Goal: Task Accomplishment & Management: Manage account settings

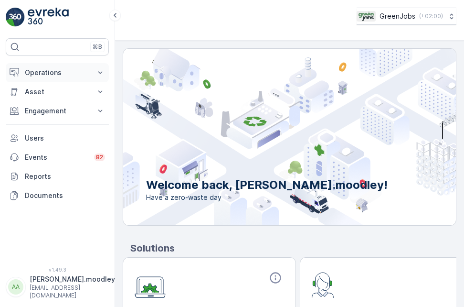
click at [104, 71] on icon at bounding box center [101, 73] width 10 height 10
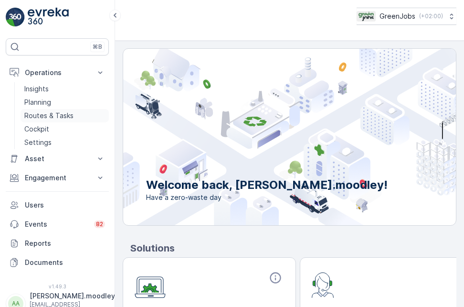
click at [53, 117] on p "Routes & Tasks" at bounding box center [48, 116] width 49 height 10
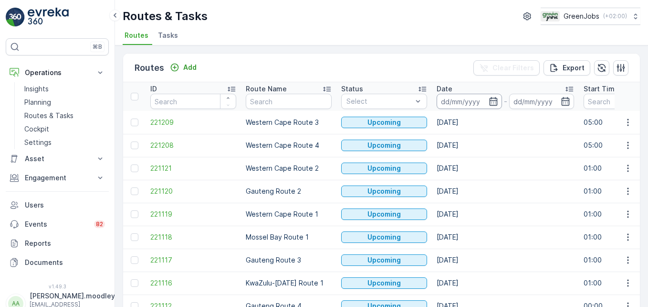
click at [459, 102] on input at bounding box center [469, 101] width 65 height 15
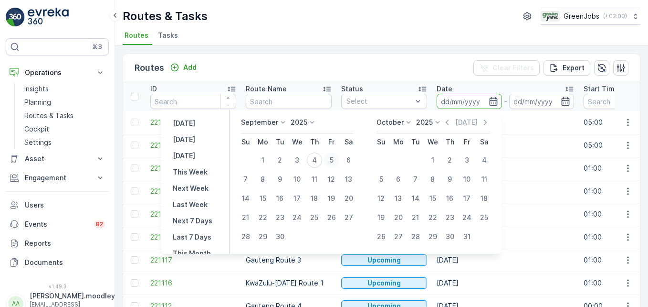
click at [333, 159] on div "5" at bounding box center [331, 159] width 15 height 15
type input "[DATE]"
click at [333, 159] on div "5" at bounding box center [331, 159] width 15 height 15
type input "[DATE]"
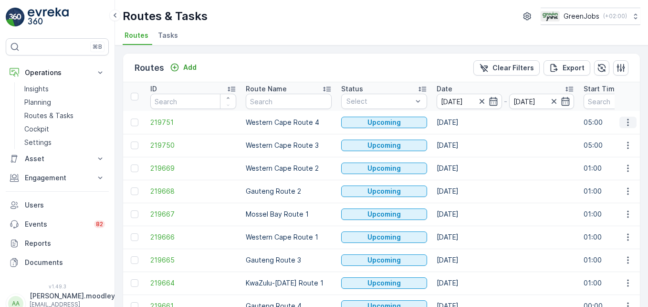
click at [464, 122] on icon "button" at bounding box center [627, 121] width 1 height 7
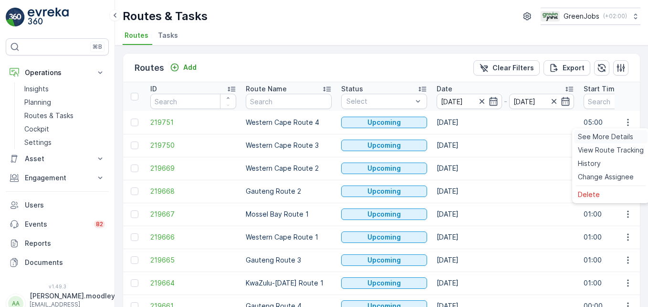
click at [464, 139] on span "See More Details" at bounding box center [605, 137] width 55 height 10
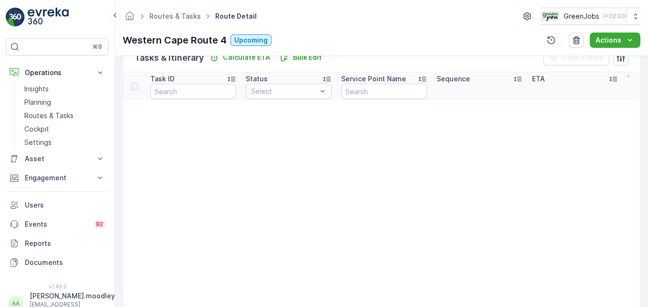
scroll to position [143, 0]
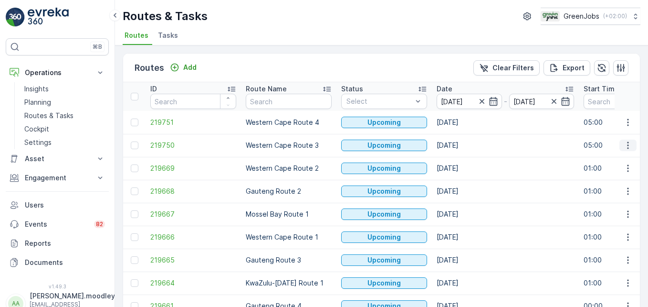
click at [464, 145] on icon "button" at bounding box center [627, 145] width 1 height 7
click at [464, 158] on span "See More Details" at bounding box center [605, 160] width 55 height 10
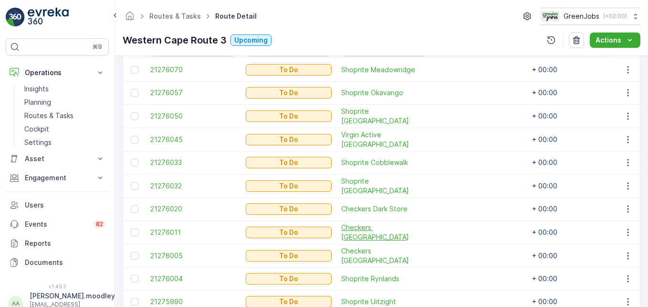
scroll to position [382, 0]
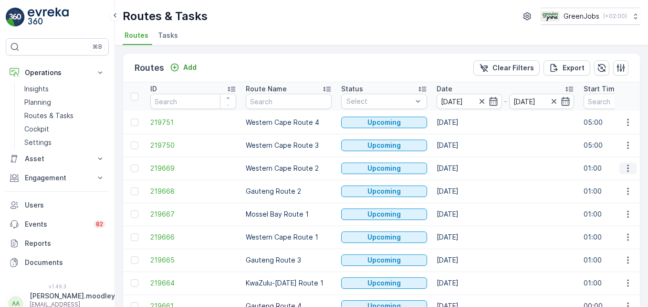
click at [464, 167] on icon "button" at bounding box center [629, 168] width 10 height 10
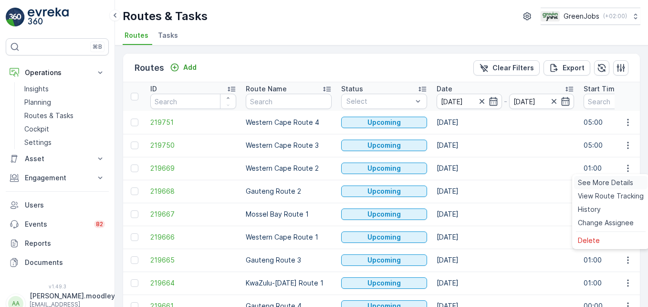
click at [464, 186] on span "See More Details" at bounding box center [605, 183] width 55 height 10
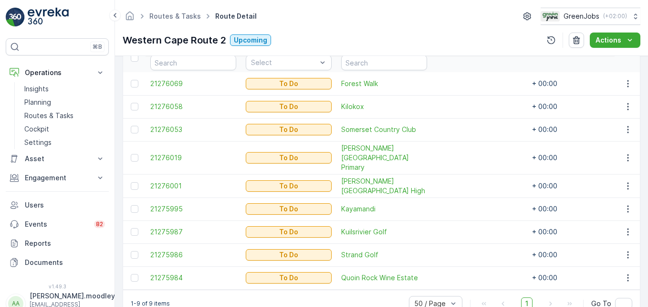
scroll to position [287, 0]
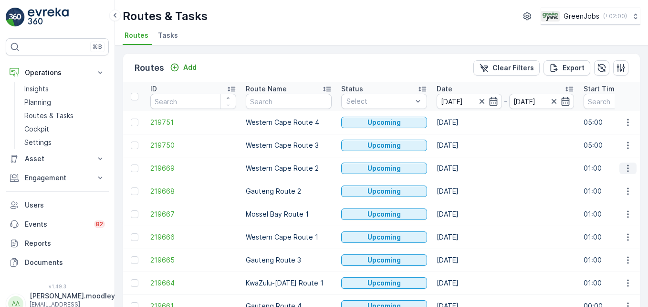
click at [464, 171] on button "button" at bounding box center [628, 167] width 17 height 11
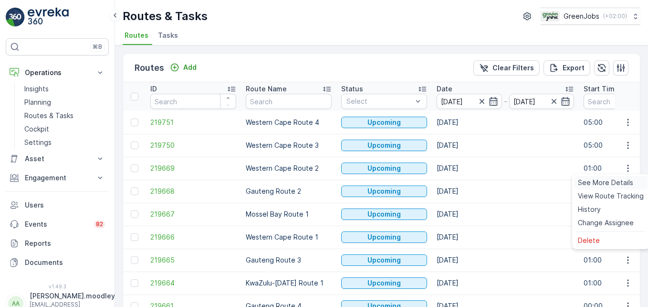
click at [464, 185] on span "See More Details" at bounding box center [605, 183] width 55 height 10
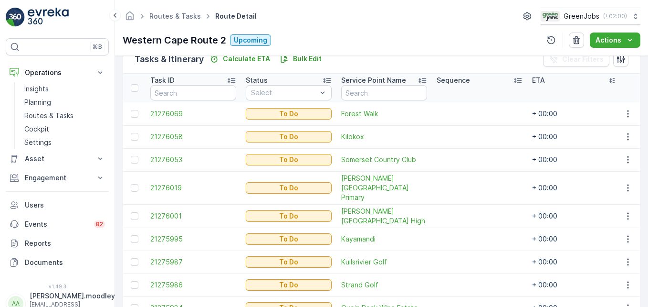
scroll to position [242, 0]
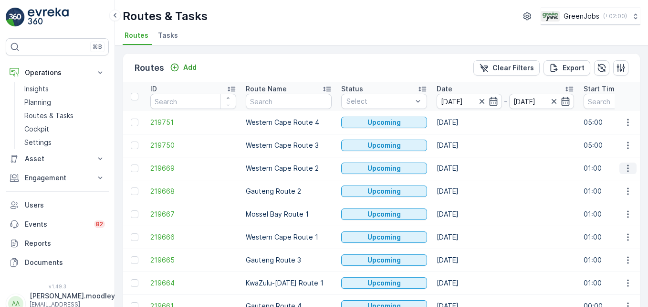
click at [464, 169] on icon "button" at bounding box center [629, 168] width 10 height 10
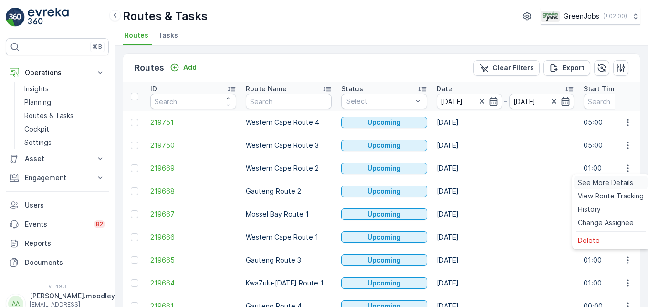
click at [464, 183] on span "See More Details" at bounding box center [605, 183] width 55 height 10
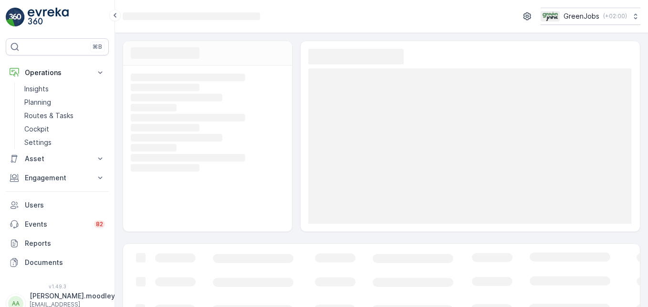
scroll to position [135, 0]
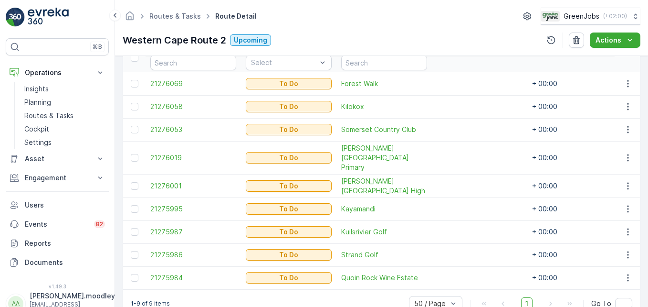
scroll to position [287, 0]
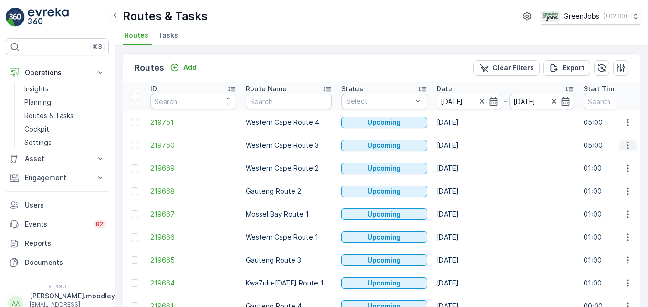
click at [464, 148] on icon "button" at bounding box center [629, 145] width 10 height 10
click at [464, 162] on span "See More Details" at bounding box center [605, 160] width 55 height 10
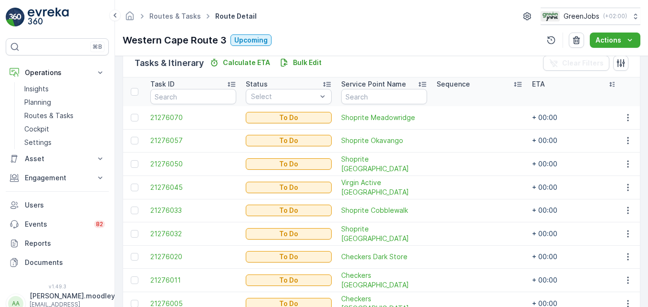
scroll to position [287, 0]
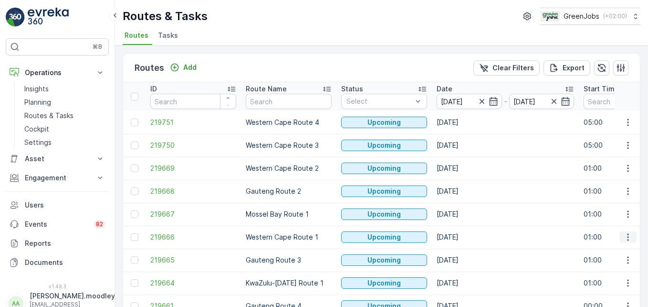
click at [464, 241] on icon "button" at bounding box center [629, 237] width 10 height 10
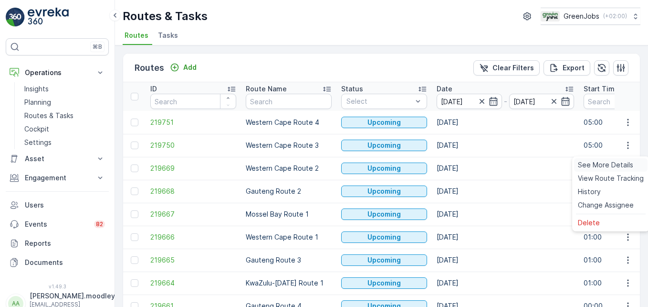
click at [464, 166] on span "See More Details" at bounding box center [605, 165] width 55 height 10
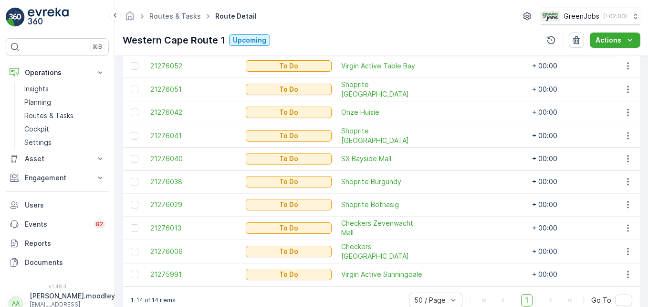
scroll to position [334, 0]
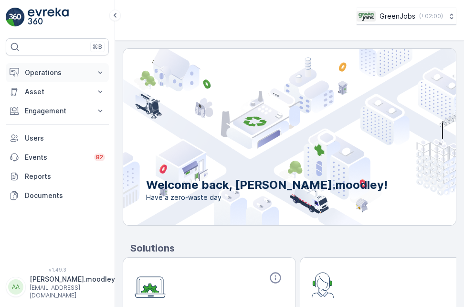
click at [98, 71] on icon at bounding box center [101, 73] width 10 height 10
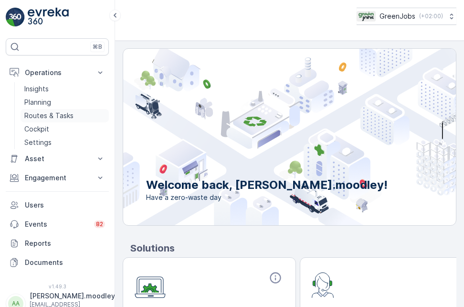
click at [38, 117] on p "Routes & Tasks" at bounding box center [48, 116] width 49 height 10
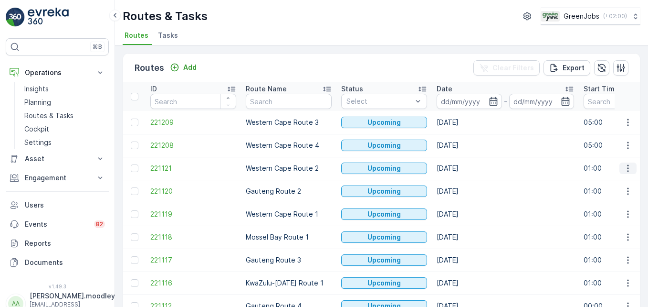
click at [464, 169] on icon "button" at bounding box center [629, 168] width 10 height 10
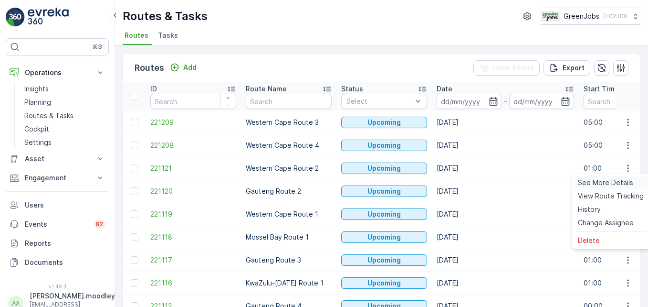
click at [464, 181] on span "See More Details" at bounding box center [605, 183] width 55 height 10
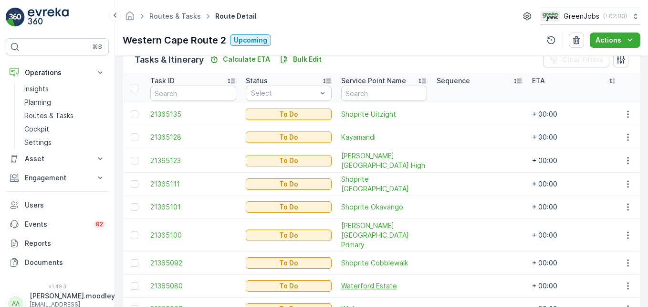
scroll to position [290, 0]
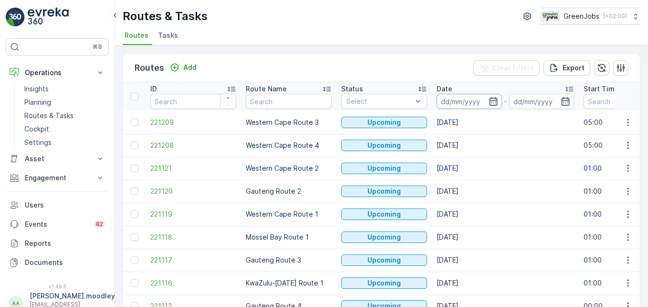
drag, startPoint x: 456, startPoint y: 100, endPoint x: 451, endPoint y: 105, distance: 6.4
click at [456, 100] on input at bounding box center [469, 101] width 65 height 15
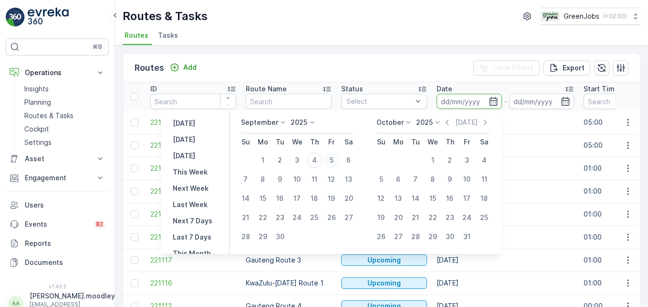
click at [331, 160] on div "5" at bounding box center [331, 159] width 15 height 15
type input "[DATE]"
click at [331, 160] on div "5" at bounding box center [331, 159] width 15 height 15
type input "[DATE]"
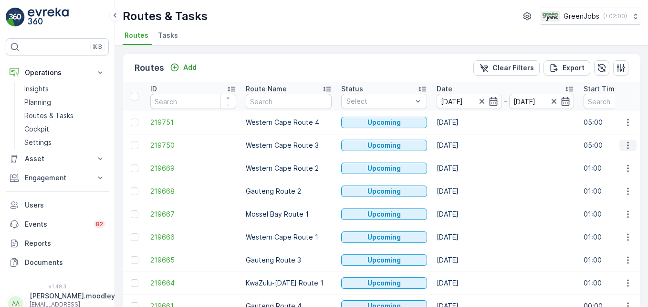
click at [464, 147] on icon "button" at bounding box center [629, 145] width 10 height 10
click at [464, 160] on span "See More Details" at bounding box center [605, 160] width 55 height 10
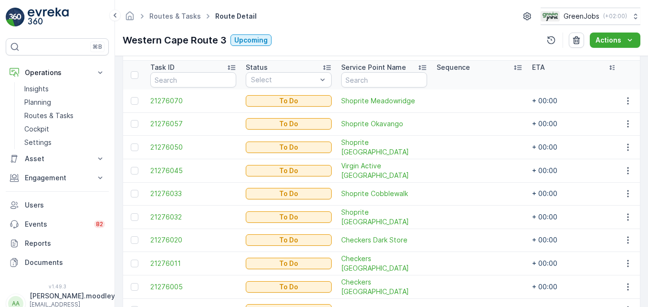
scroll to position [239, 0]
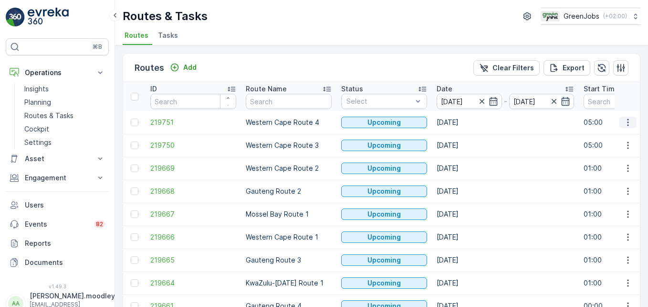
click at [464, 123] on icon "button" at bounding box center [629, 122] width 10 height 10
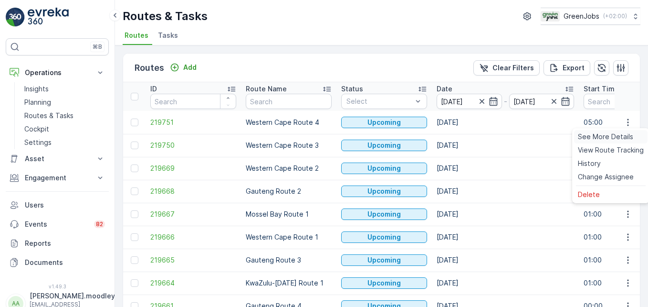
click at [464, 137] on span "See More Details" at bounding box center [605, 137] width 55 height 10
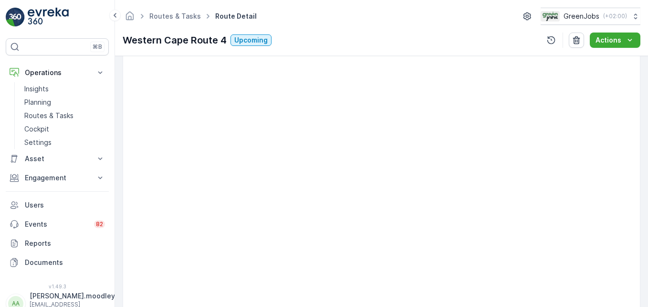
scroll to position [716, 0]
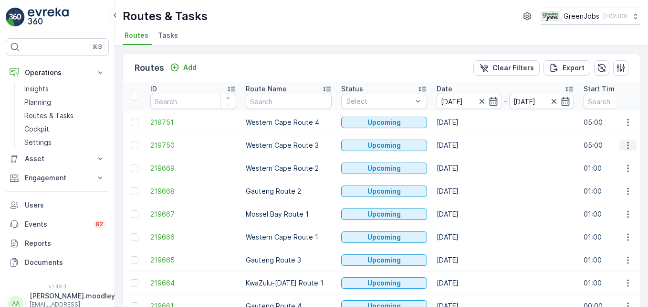
click at [464, 142] on icon "button" at bounding box center [629, 145] width 10 height 10
click at [464, 159] on span "See More Details" at bounding box center [605, 160] width 55 height 10
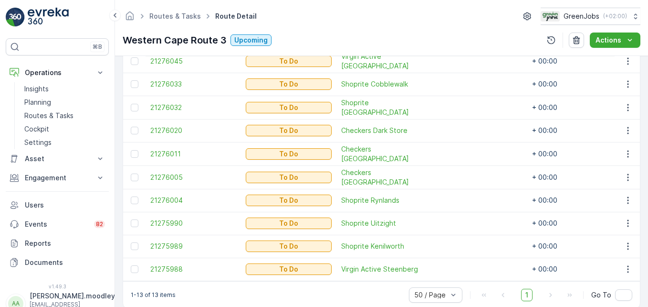
scroll to position [382, 0]
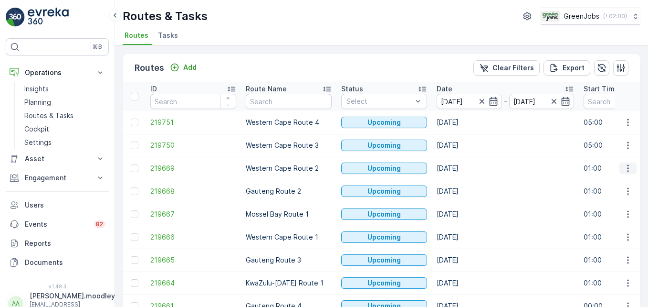
click at [464, 170] on icon "button" at bounding box center [629, 168] width 10 height 10
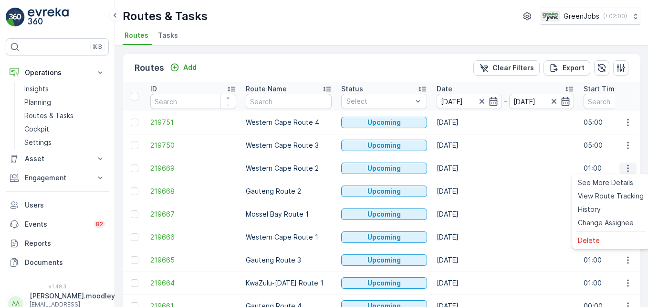
click at [464, 181] on span "See More Details" at bounding box center [605, 183] width 55 height 10
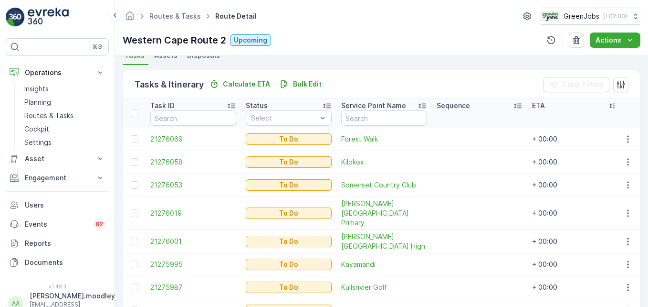
scroll to position [239, 0]
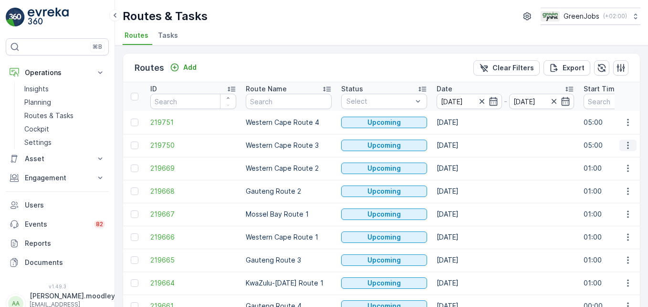
click at [464, 148] on icon "button" at bounding box center [627, 145] width 1 height 7
click at [464, 163] on span "See More Details" at bounding box center [605, 160] width 55 height 10
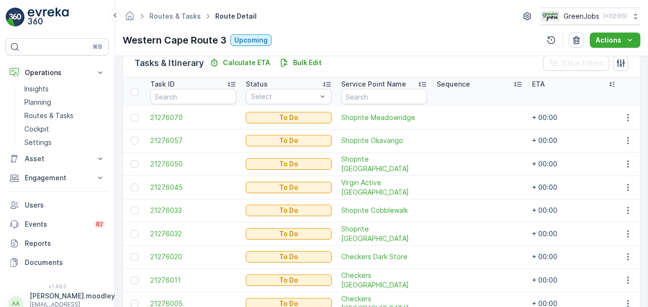
scroll to position [382, 0]
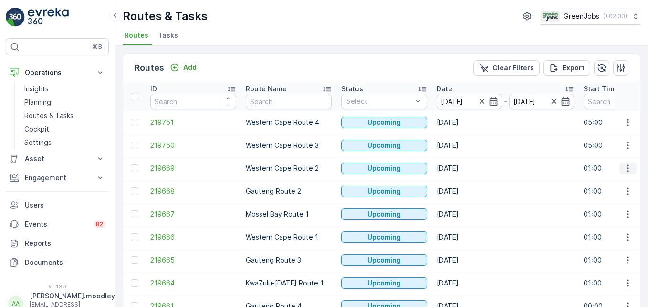
click at [464, 169] on icon "button" at bounding box center [629, 168] width 10 height 10
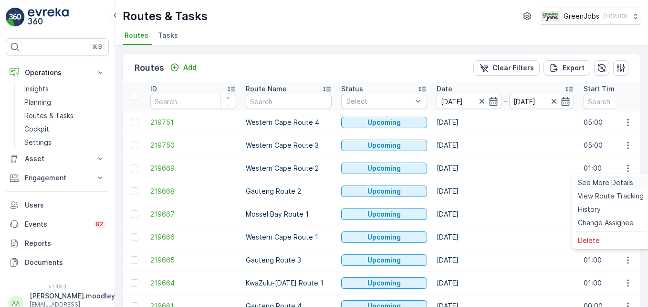
click at [464, 183] on span "See More Details" at bounding box center [605, 183] width 55 height 10
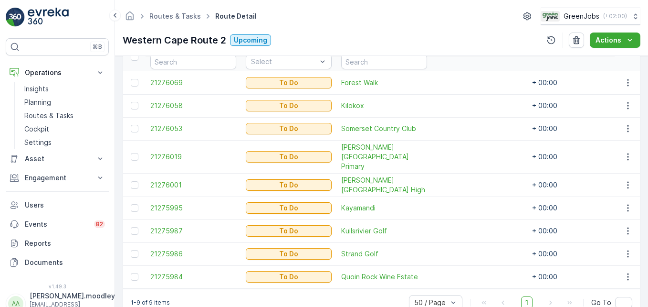
scroll to position [290, 0]
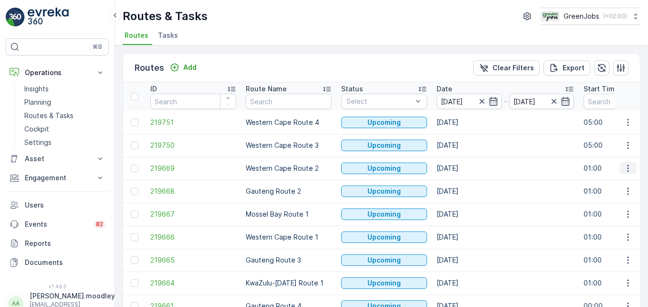
click at [464, 171] on icon "button" at bounding box center [629, 168] width 10 height 10
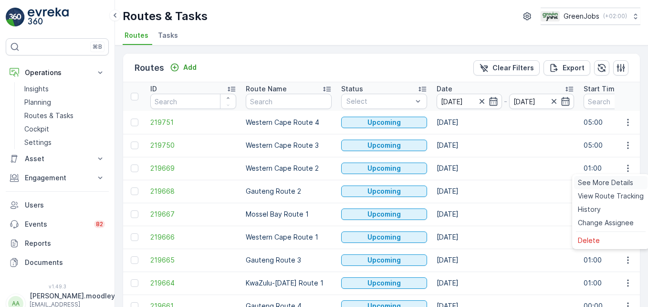
click at [464, 181] on span "See More Details" at bounding box center [605, 183] width 55 height 10
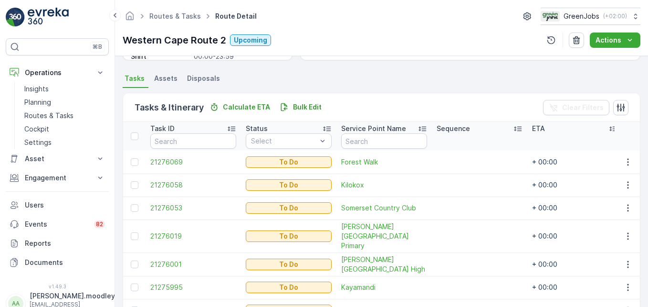
scroll to position [287, 0]
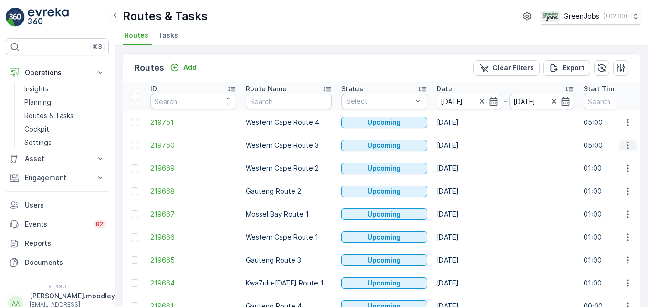
click at [464, 144] on icon "button" at bounding box center [629, 145] width 10 height 10
click at [464, 158] on span "See More Details" at bounding box center [605, 160] width 55 height 10
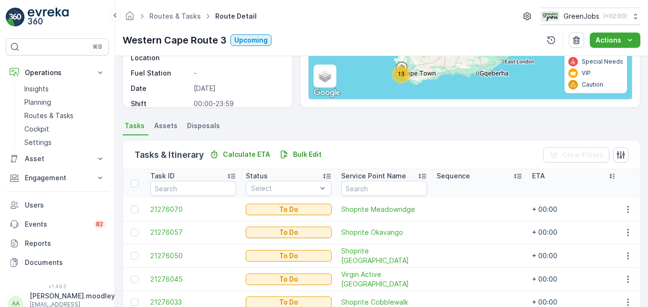
scroll to position [143, 0]
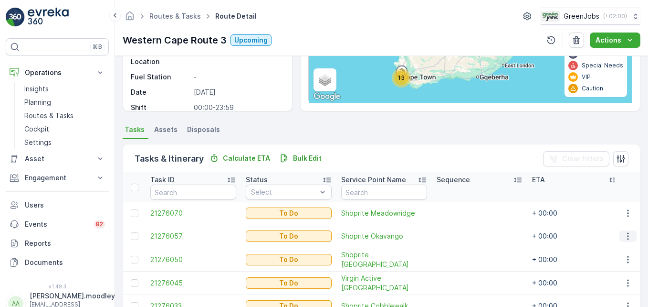
click at [464, 234] on icon "button" at bounding box center [629, 236] width 10 height 10
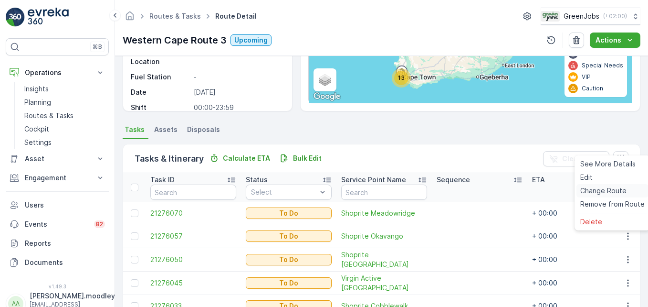
click at [464, 190] on span "Change Route" at bounding box center [604, 191] width 46 height 10
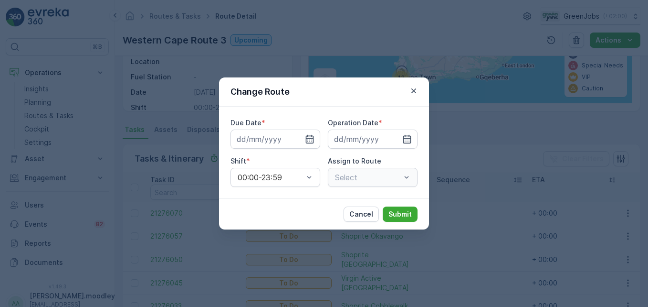
type input "[DATE]"
click at [413, 176] on div "Western Cape Route 3 (Upcoming) - HN25TJGP" at bounding box center [373, 177] width 90 height 19
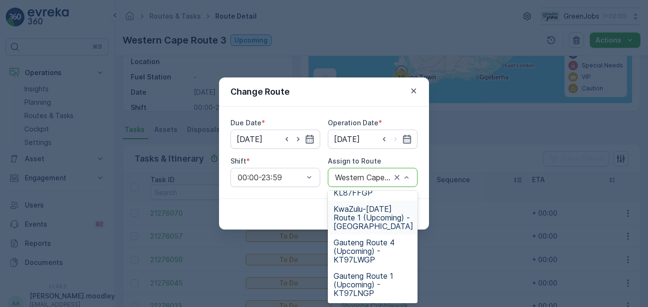
scroll to position [83, 0]
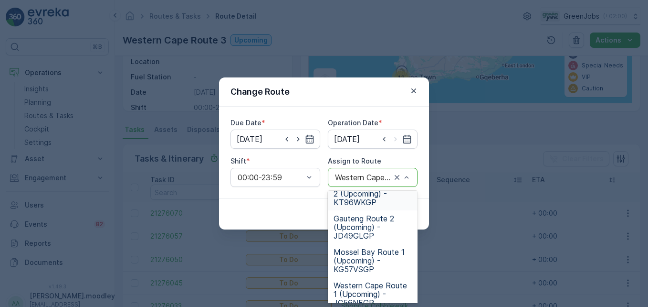
click at [368, 202] on span "Western Cape Route 2 (Upcoming) - KT96WKGP" at bounding box center [373, 194] width 78 height 26
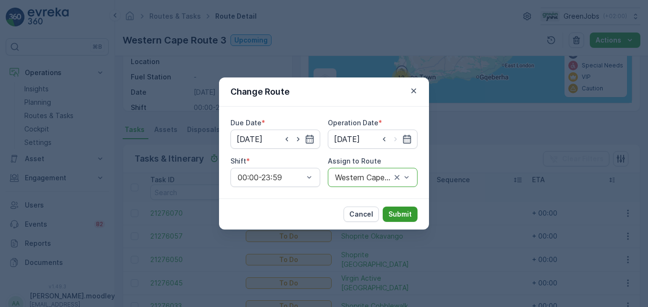
click at [400, 211] on p "Submit" at bounding box center [400, 214] width 23 height 10
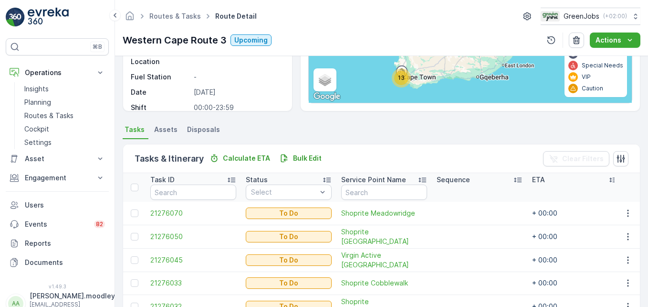
scroll to position [359, 0]
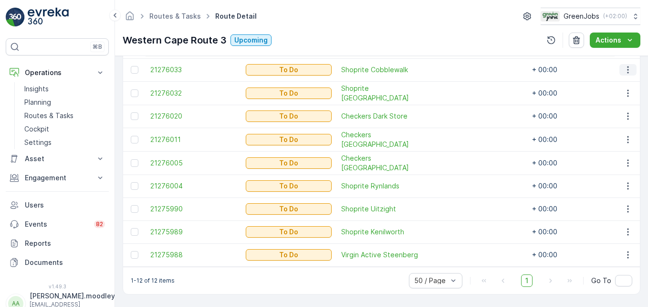
click at [464, 66] on icon "button" at bounding box center [629, 70] width 10 height 10
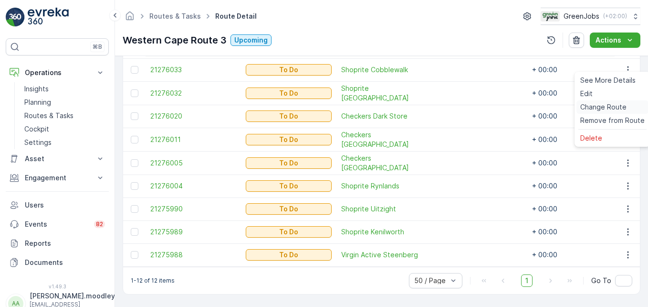
click at [464, 107] on span "Change Route" at bounding box center [604, 107] width 46 height 10
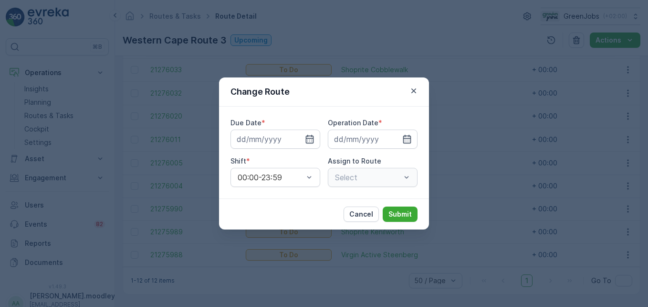
type input "[DATE]"
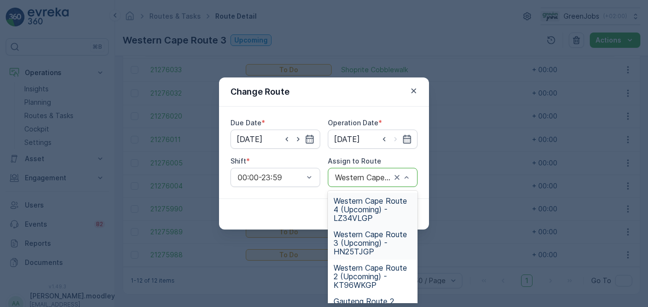
click at [414, 177] on div "Western Cape Route 3 (Upcoming) - HN25TJGP" at bounding box center [373, 177] width 90 height 19
click at [359, 275] on span "Western Cape Route 2 (Upcoming) - KT96WKGP" at bounding box center [373, 276] width 78 height 26
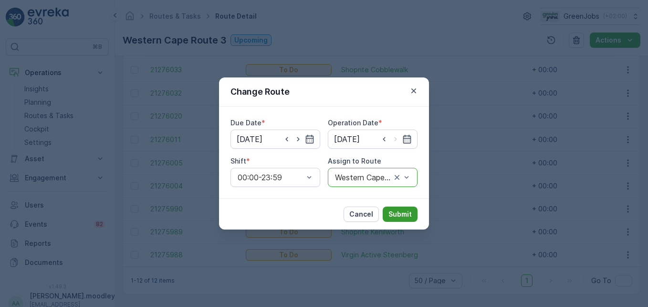
click at [405, 211] on p "Submit" at bounding box center [400, 214] width 23 height 10
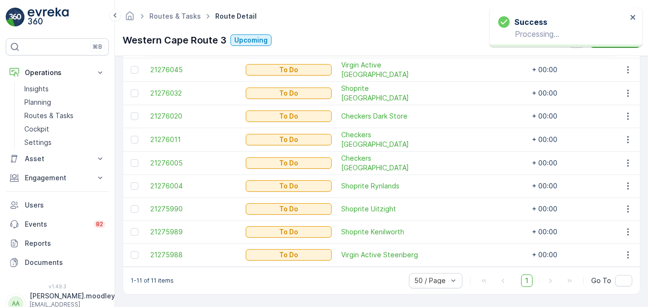
scroll to position [336, 0]
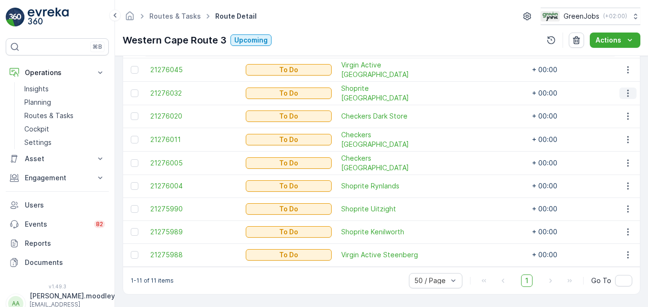
click at [464, 88] on icon "button" at bounding box center [629, 93] width 10 height 10
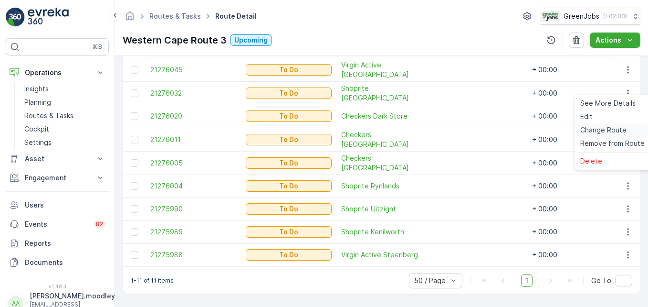
click at [464, 131] on span "Change Route" at bounding box center [604, 130] width 46 height 10
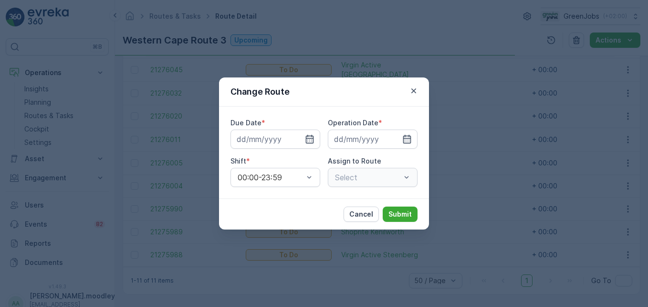
type input "[DATE]"
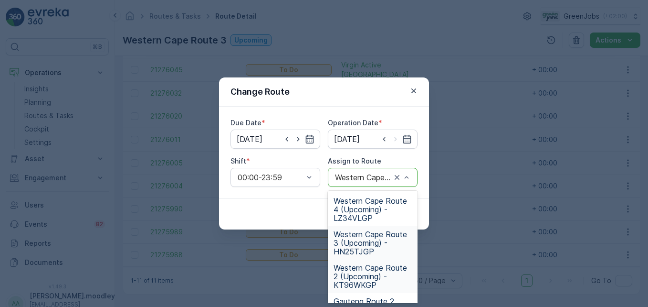
click at [368, 277] on span "Western Cape Route 2 (Upcoming) - KT96WKGP" at bounding box center [373, 276] width 78 height 26
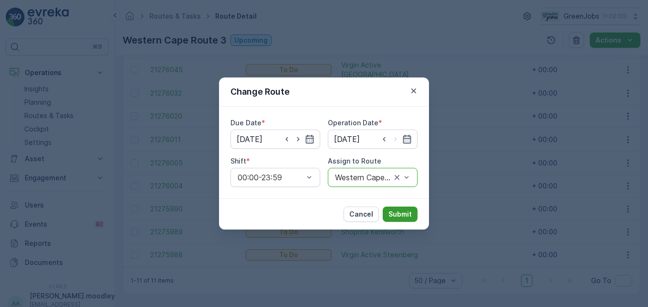
click at [408, 210] on p "Submit" at bounding box center [400, 214] width 23 height 10
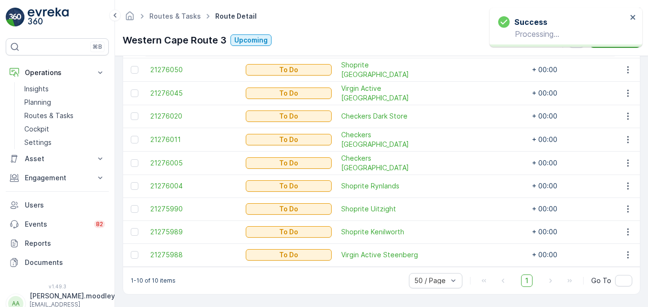
scroll to position [313, 0]
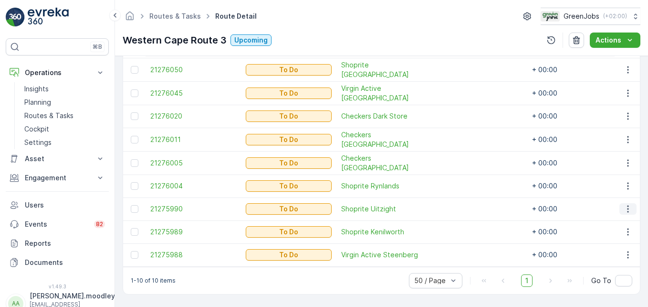
click at [464, 204] on icon "button" at bounding box center [629, 209] width 10 height 10
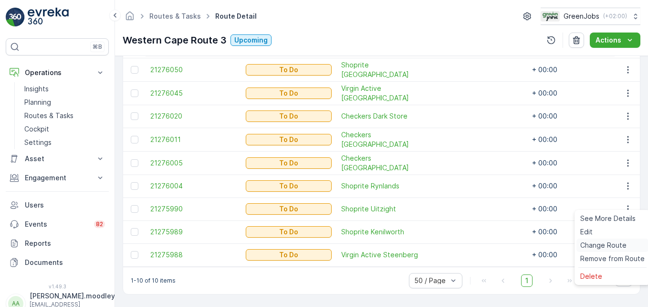
click at [464, 247] on span "Change Route" at bounding box center [604, 245] width 46 height 10
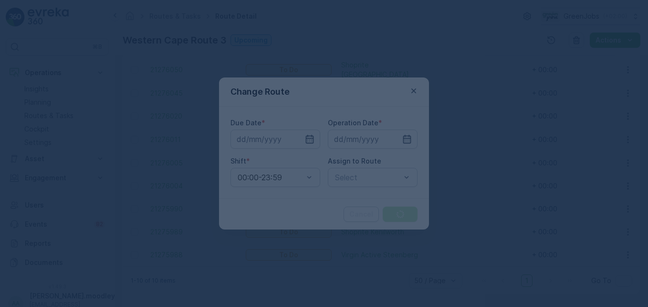
type input "[DATE]"
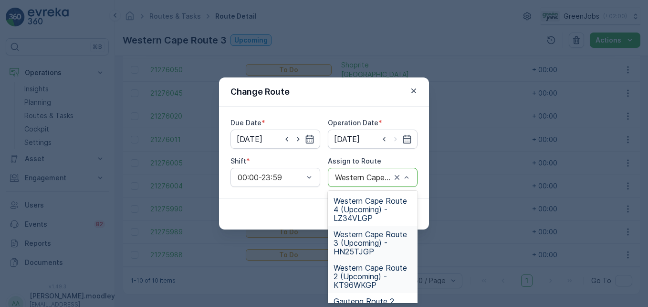
click at [373, 274] on span "Western Cape Route 2 (Upcoming) - KT96WKGP" at bounding box center [373, 276] width 78 height 26
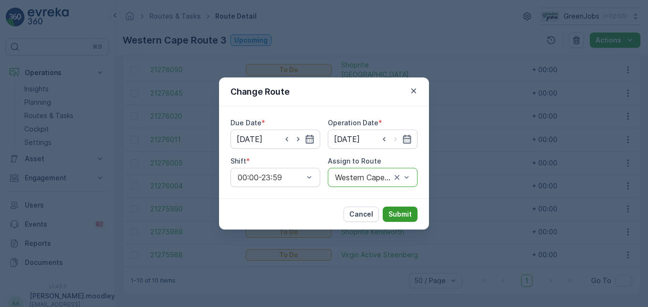
click at [399, 212] on p "Submit" at bounding box center [400, 214] width 23 height 10
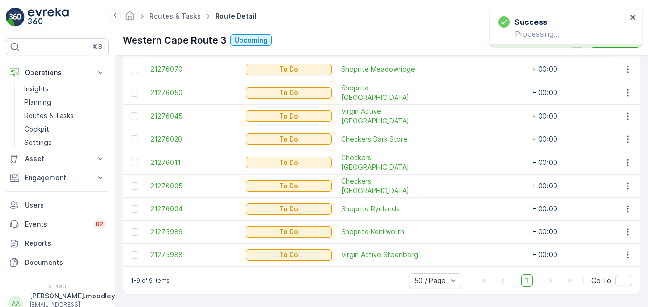
scroll to position [290, 0]
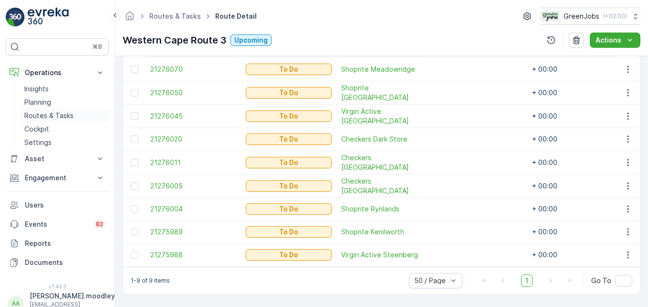
click at [63, 116] on p "Routes & Tasks" at bounding box center [48, 116] width 49 height 10
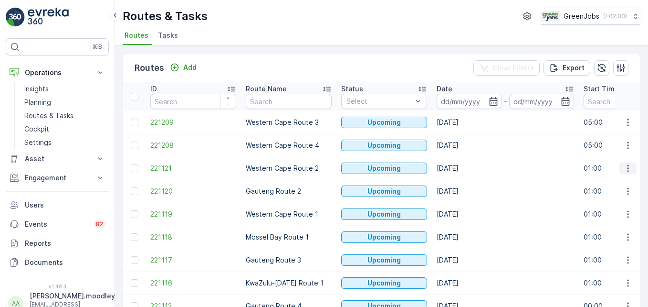
click at [464, 169] on icon "button" at bounding box center [629, 168] width 10 height 10
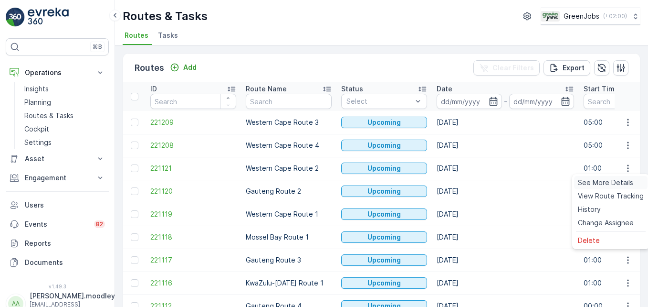
click at [464, 184] on span "See More Details" at bounding box center [605, 183] width 55 height 10
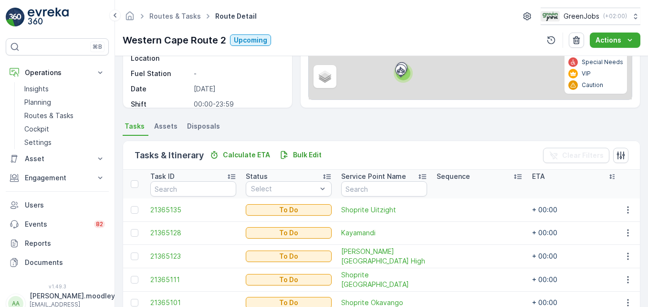
scroll to position [290, 0]
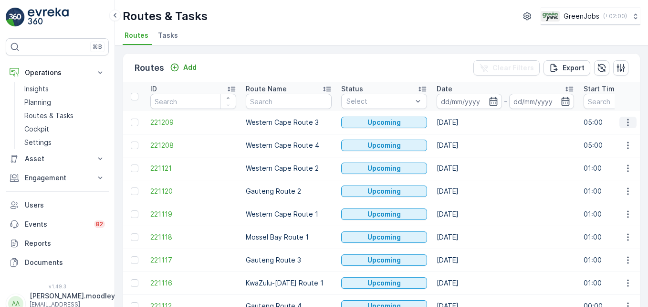
click at [464, 124] on icon "button" at bounding box center [629, 122] width 10 height 10
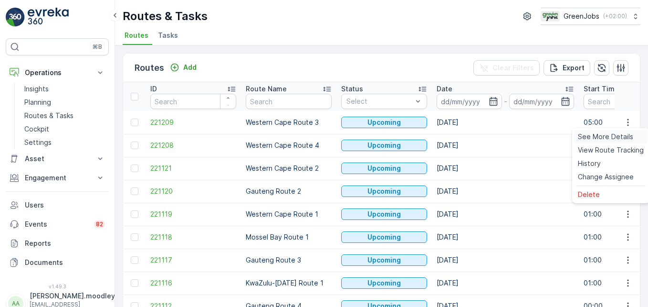
click at [464, 132] on span "See More Details" at bounding box center [605, 137] width 55 height 10
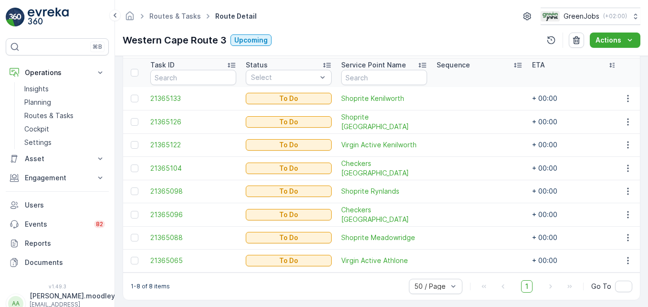
scroll to position [267, 0]
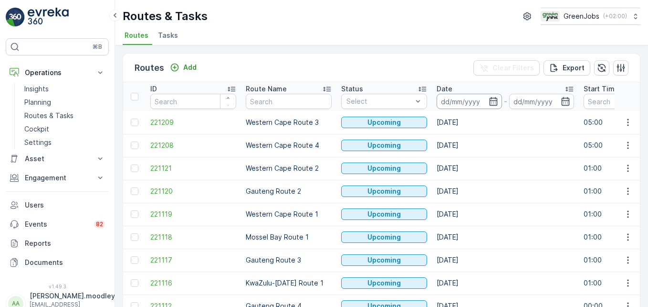
click at [451, 101] on input at bounding box center [469, 101] width 65 height 15
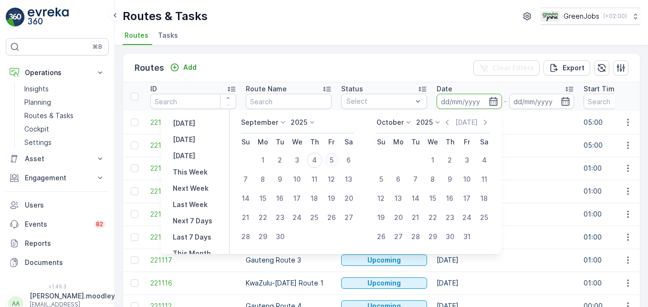
click at [330, 158] on div "5" at bounding box center [331, 159] width 15 height 15
type input "[DATE]"
click at [329, 159] on div "5" at bounding box center [331, 159] width 15 height 15
type input "[DATE]"
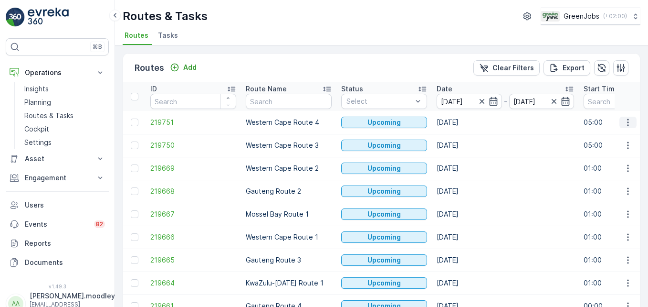
click at [464, 122] on icon "button" at bounding box center [629, 122] width 10 height 10
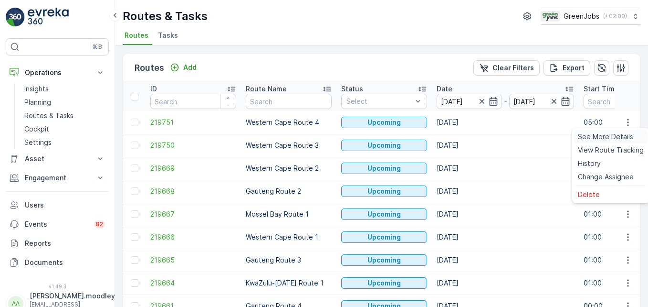
click at [464, 138] on span "See More Details" at bounding box center [605, 137] width 55 height 10
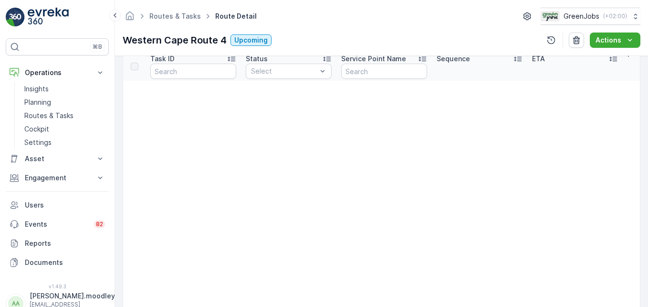
scroll to position [239, 0]
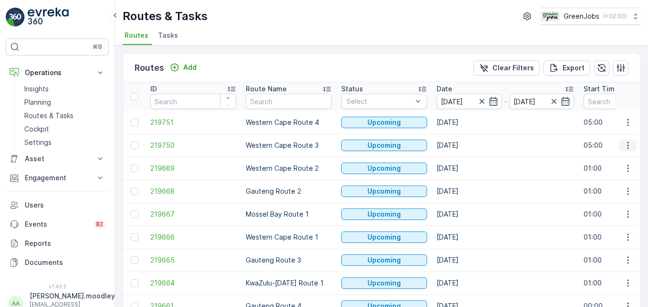
click at [464, 146] on icon "button" at bounding box center [629, 145] width 10 height 10
click at [464, 160] on span "See More Details" at bounding box center [605, 160] width 55 height 10
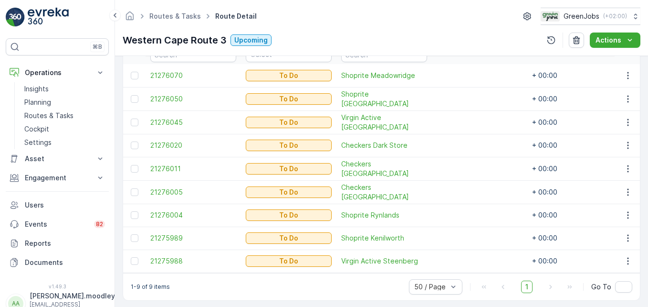
scroll to position [282, 0]
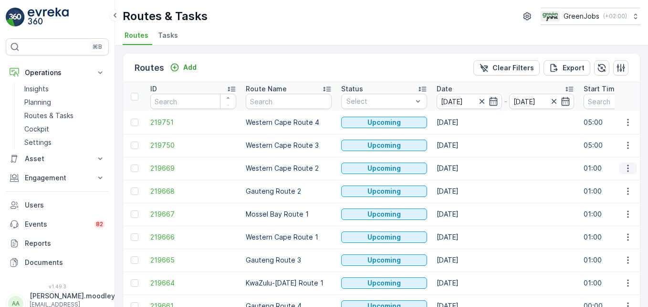
click at [464, 169] on icon "button" at bounding box center [627, 168] width 1 height 7
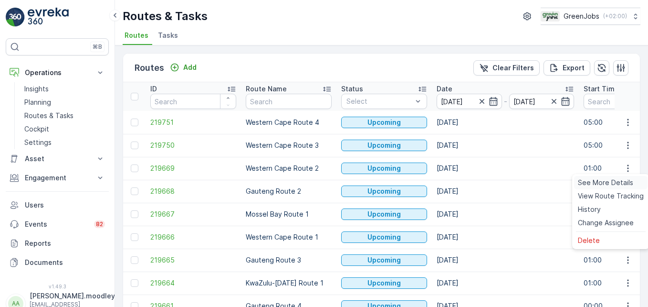
click at [464, 183] on span "See More Details" at bounding box center [605, 183] width 55 height 10
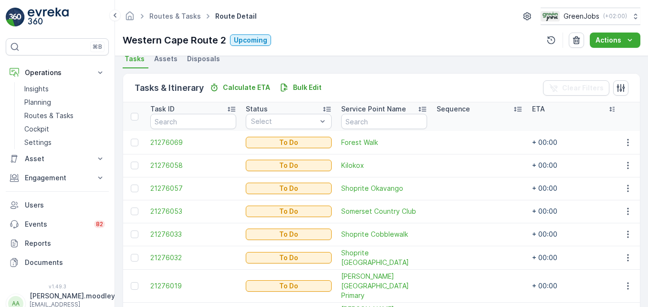
scroll to position [191, 0]
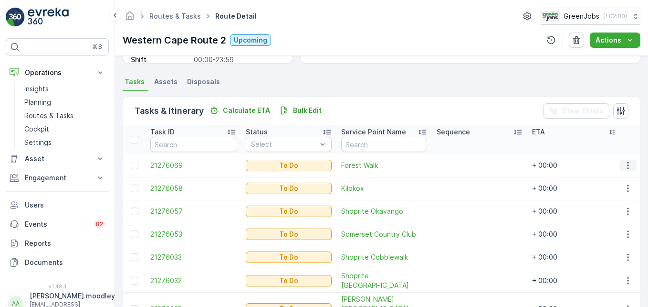
click at [464, 167] on icon "button" at bounding box center [629, 165] width 10 height 10
click at [464, 207] on span "Change Route" at bounding box center [604, 207] width 46 height 10
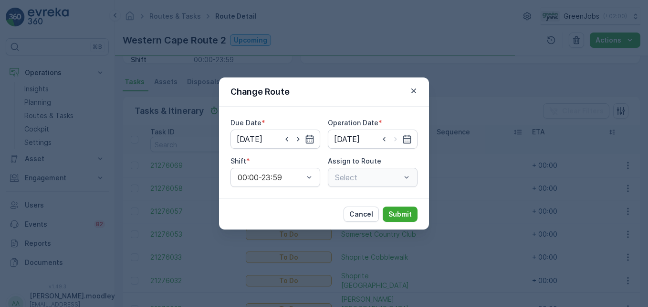
type input "[DATE]"
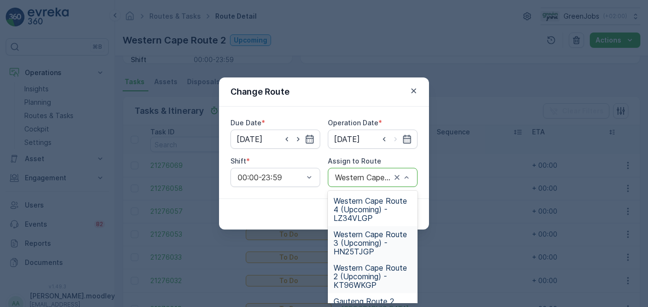
click at [363, 244] on span "Western Cape Route 3 (Upcoming) - HN25TJGP" at bounding box center [373, 243] width 78 height 26
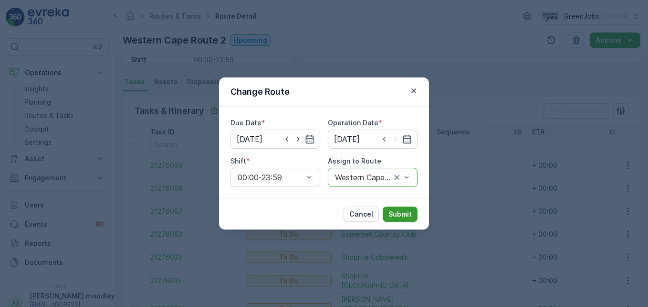
click at [407, 212] on p "Submit" at bounding box center [400, 214] width 23 height 10
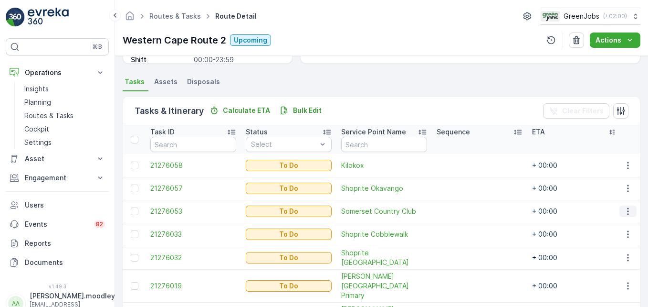
click at [464, 214] on icon "button" at bounding box center [629, 211] width 10 height 10
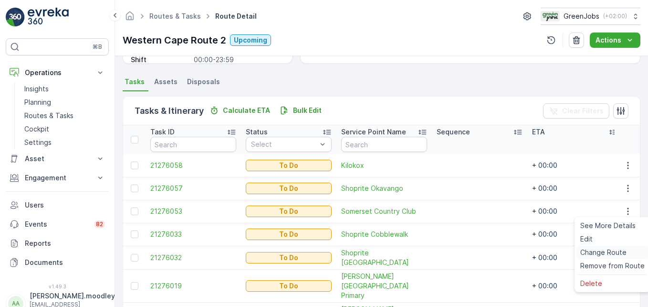
click at [464, 249] on span "Change Route" at bounding box center [604, 252] width 46 height 10
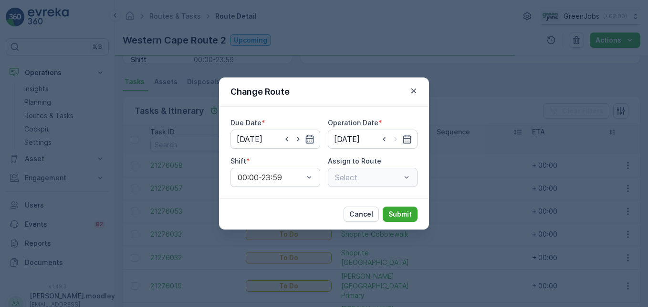
type input "[DATE]"
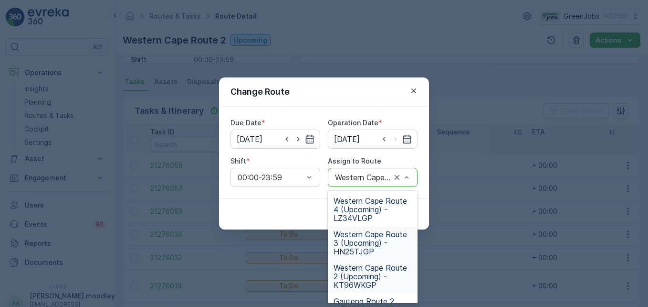
click at [359, 242] on span "Western Cape Route 3 (Upcoming) - HN25TJGP" at bounding box center [373, 243] width 78 height 26
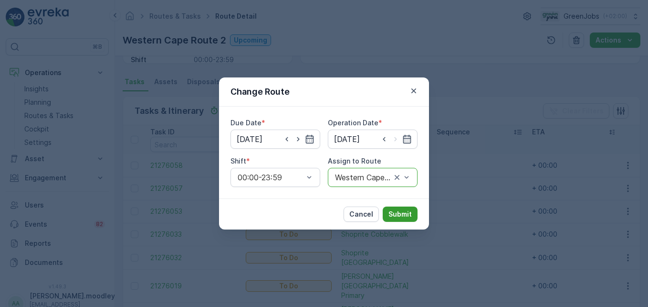
click at [398, 210] on p "Submit" at bounding box center [400, 214] width 23 height 10
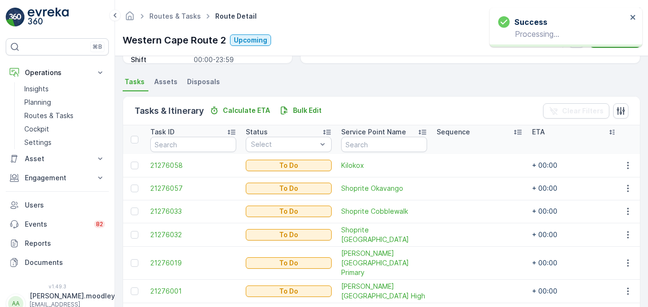
scroll to position [336, 0]
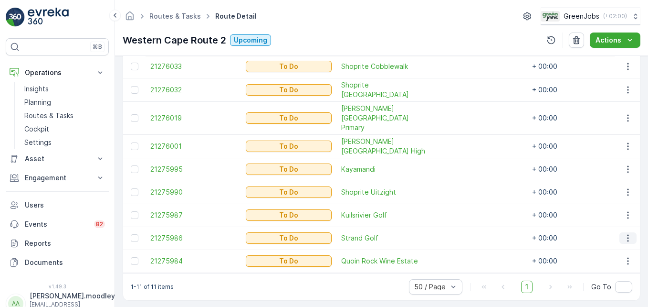
click at [464, 233] on icon "button" at bounding box center [629, 238] width 10 height 10
click at [464, 184] on span "Change Route" at bounding box center [604, 182] width 46 height 10
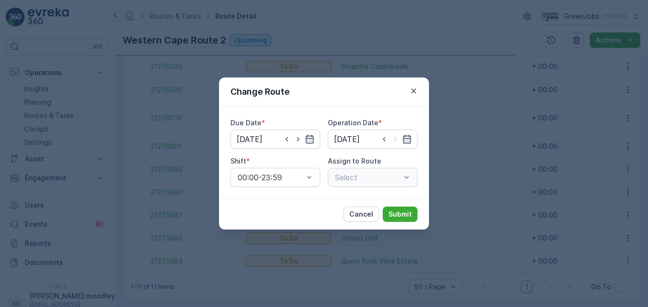
type input "[DATE]"
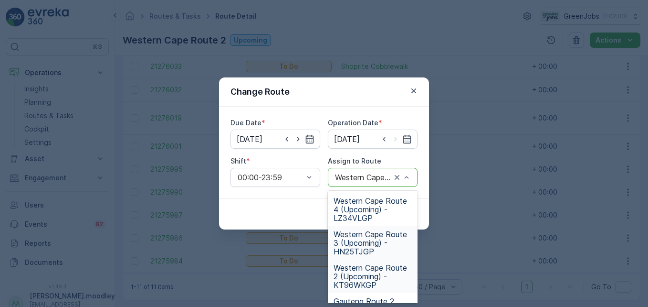
drag, startPoint x: 361, startPoint y: 244, endPoint x: 379, endPoint y: 242, distance: 17.8
click at [361, 244] on span "Western Cape Route 3 (Upcoming) - HN25TJGP" at bounding box center [373, 243] width 78 height 26
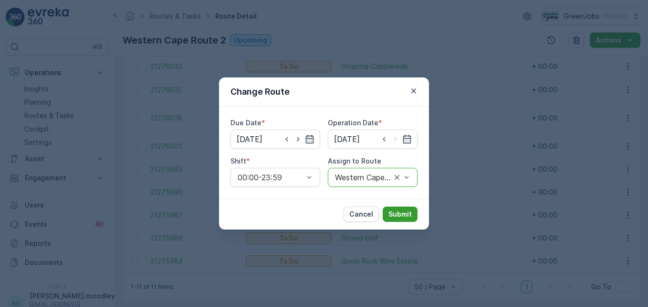
click at [396, 214] on p "Submit" at bounding box center [400, 214] width 23 height 10
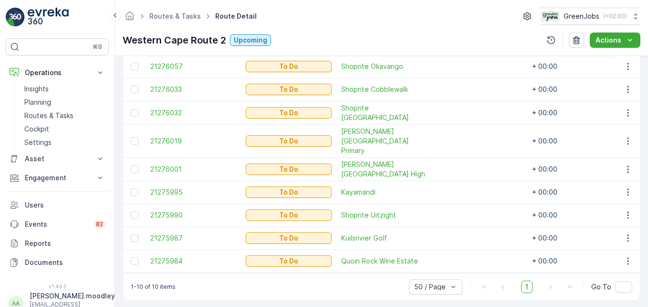
scroll to position [265, 0]
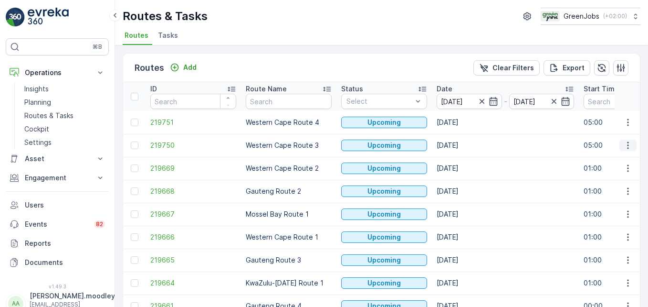
click at [464, 146] on icon "button" at bounding box center [629, 145] width 10 height 10
click at [464, 161] on span "See More Details" at bounding box center [605, 160] width 55 height 10
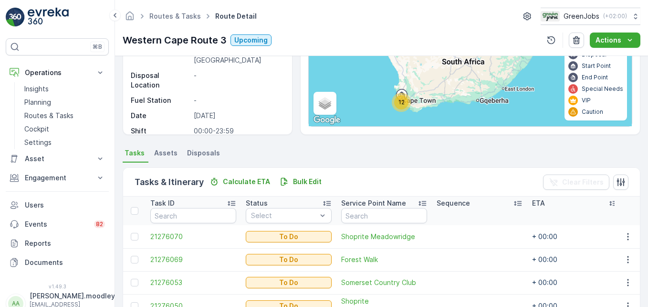
scroll to position [359, 0]
